Goal: Transaction & Acquisition: Subscribe to service/newsletter

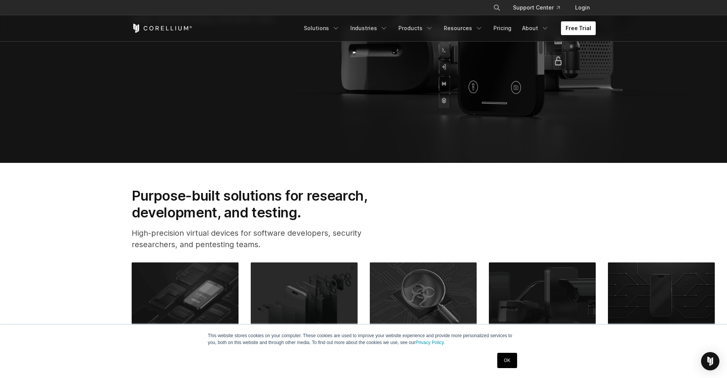
click at [580, 31] on link "Free Trial" at bounding box center [578, 28] width 35 height 14
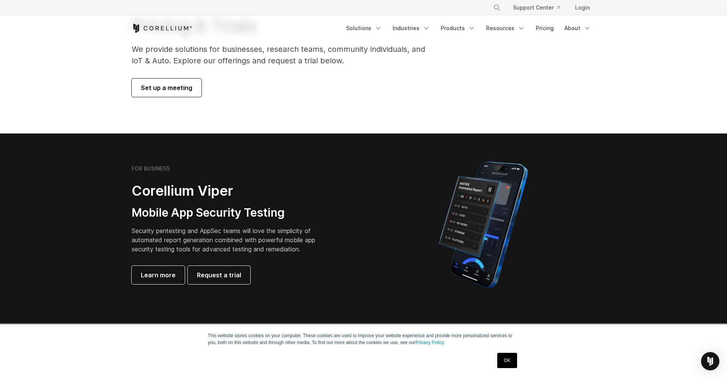
scroll to position [115, 0]
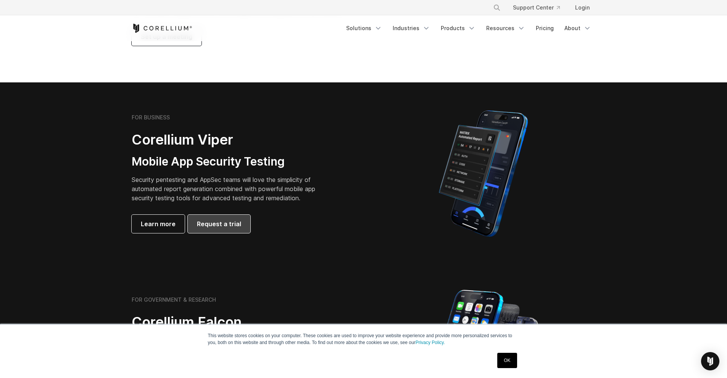
click at [225, 224] on span "Request a trial" at bounding box center [219, 223] width 44 height 9
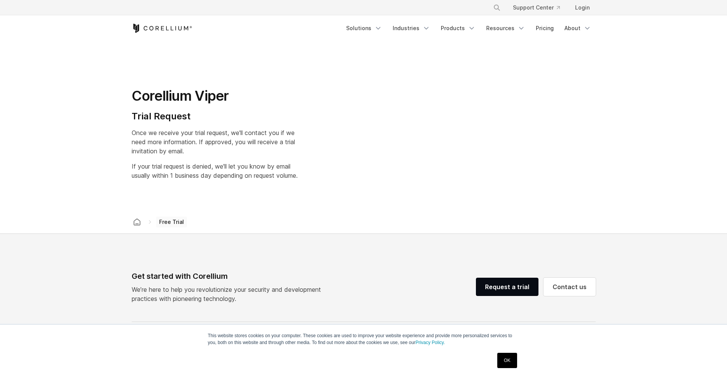
select select "**"
